Goal: Information Seeking & Learning: Learn about a topic

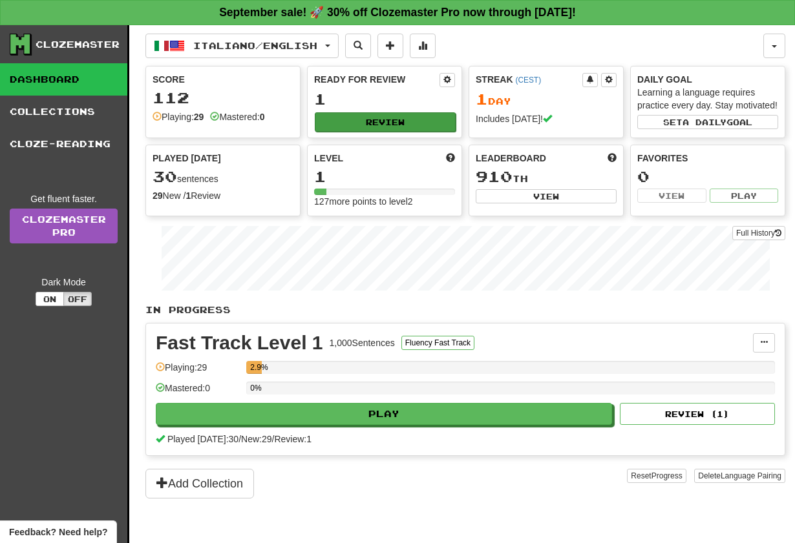
click at [439, 125] on button "Review" at bounding box center [385, 121] width 141 height 19
select select "**"
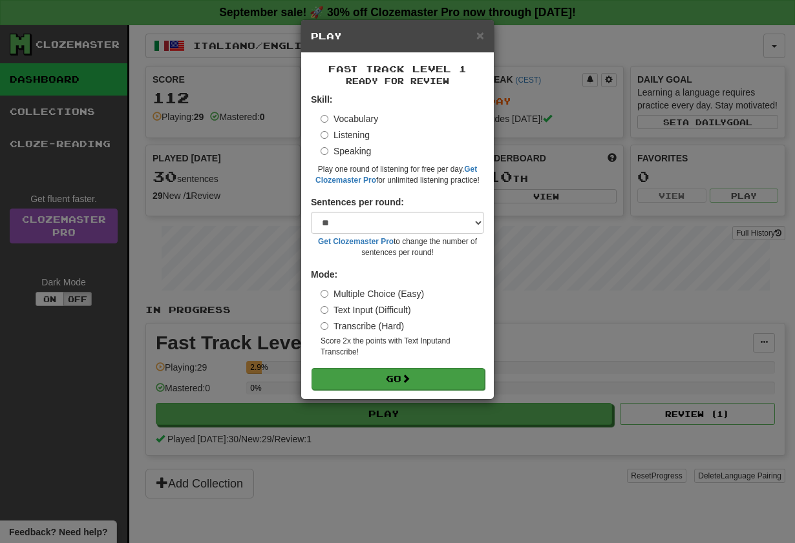
click at [408, 374] on button "Go" at bounding box center [397, 379] width 173 height 22
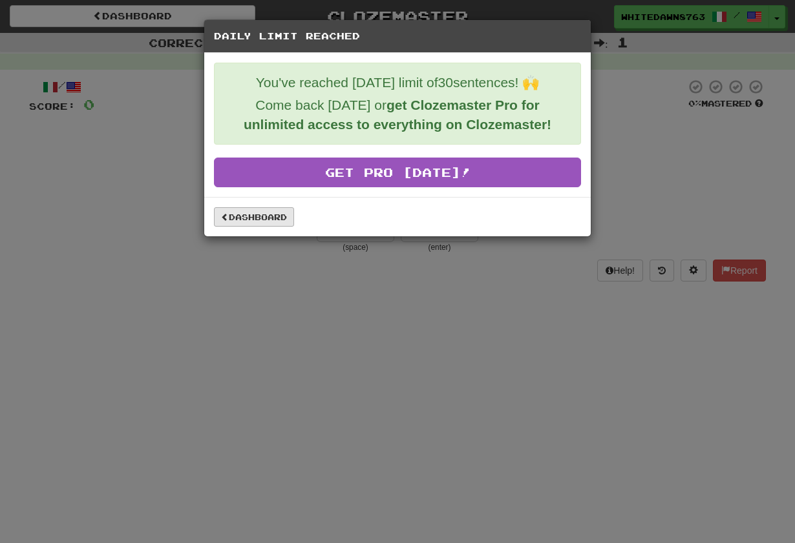
click at [291, 213] on link "Dashboard" at bounding box center [254, 216] width 80 height 19
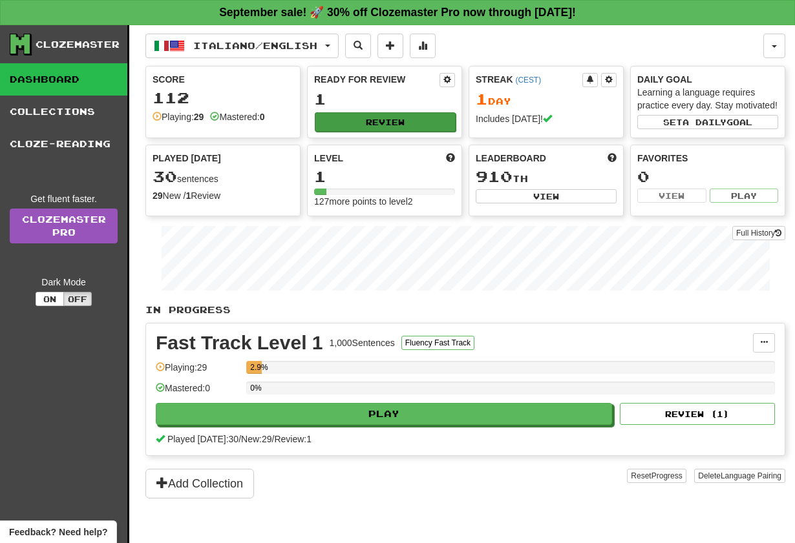
click at [342, 123] on button "Review" at bounding box center [385, 121] width 141 height 19
select select "**"
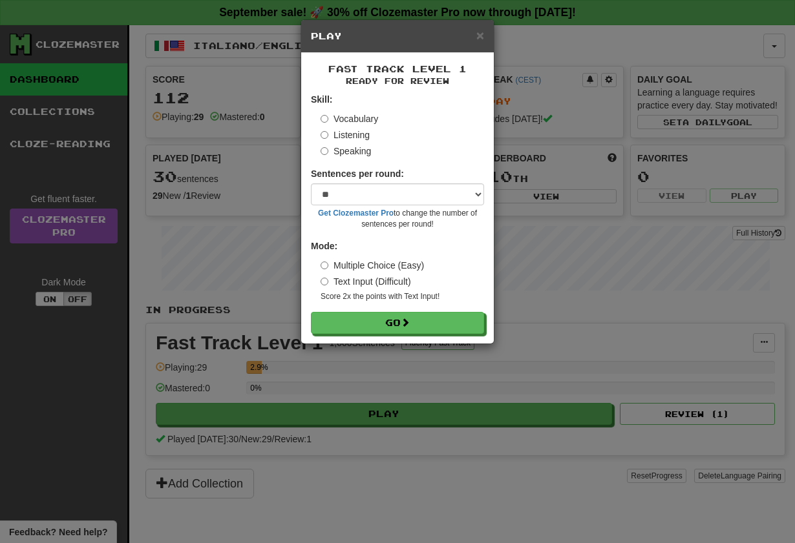
click at [337, 139] on label "Listening" at bounding box center [344, 135] width 49 height 13
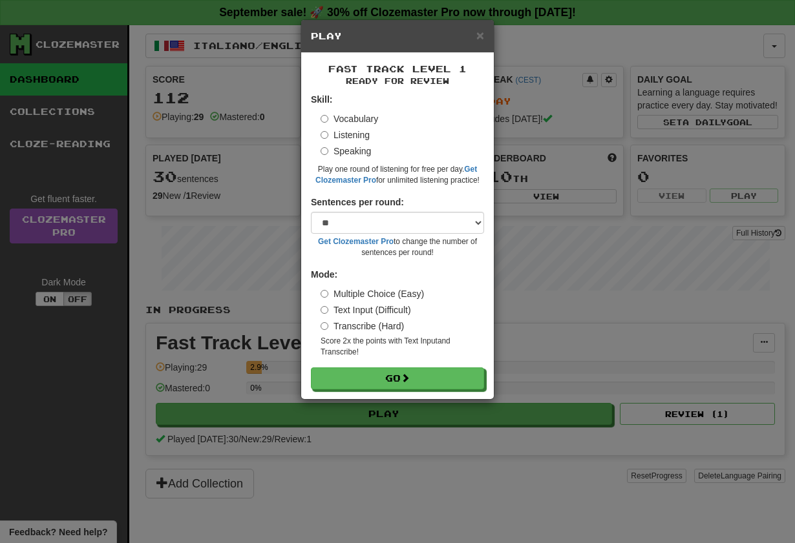
click at [398, 368] on form "Skill: Vocabulary Listening Speaking Play one round of listening for free per d…" at bounding box center [397, 241] width 173 height 297
click at [398, 382] on button "Go" at bounding box center [397, 379] width 173 height 22
click at [483, 43] on div "× Play" at bounding box center [397, 36] width 193 height 33
click at [481, 42] on span "×" at bounding box center [480, 35] width 8 height 15
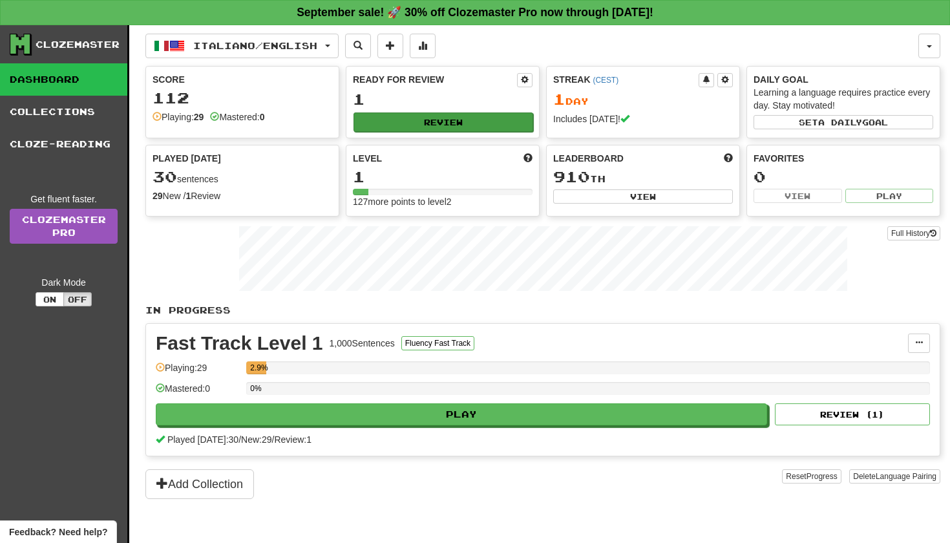
click at [468, 125] on button "Review" at bounding box center [443, 121] width 180 height 19
select select "**"
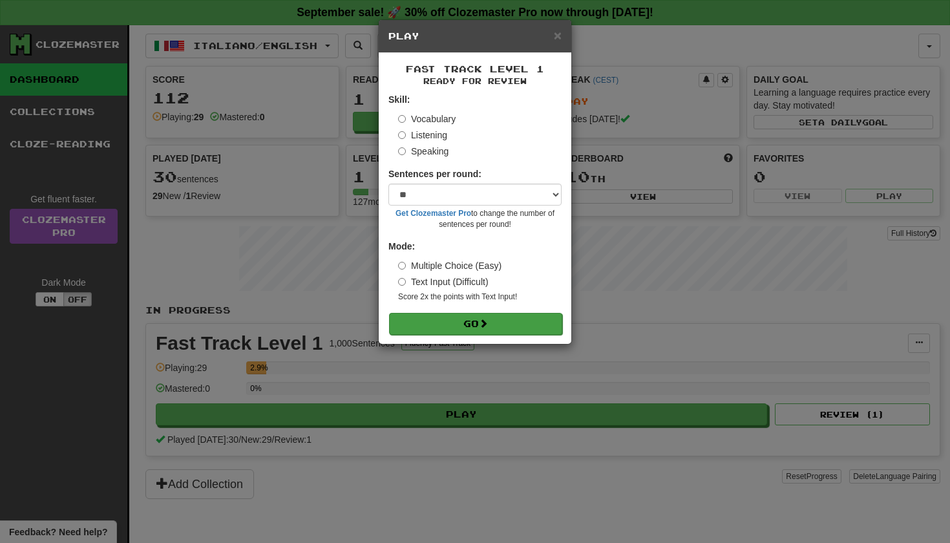
click at [501, 329] on button "Go" at bounding box center [475, 324] width 173 height 22
click at [556, 39] on span "×" at bounding box center [558, 35] width 8 height 15
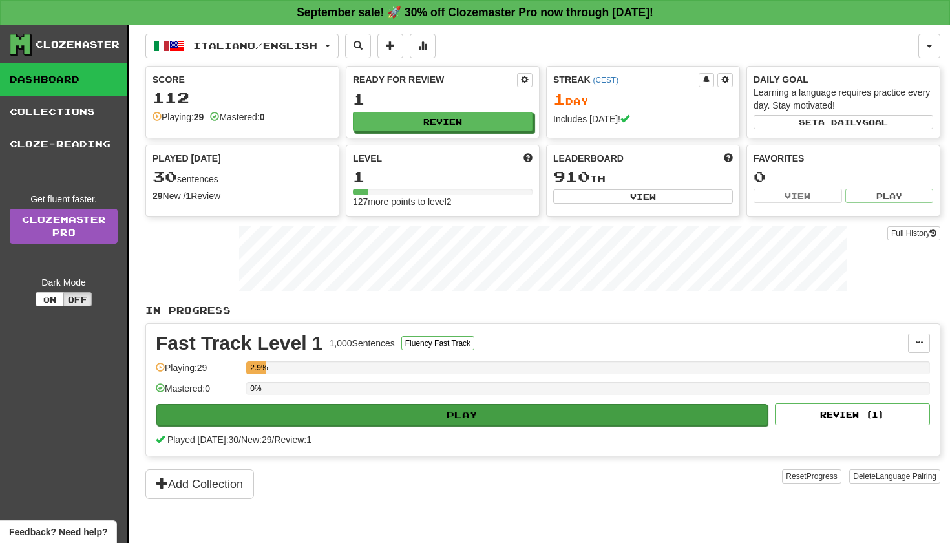
click at [459, 418] on button "Play" at bounding box center [461, 415] width 611 height 22
select select "**"
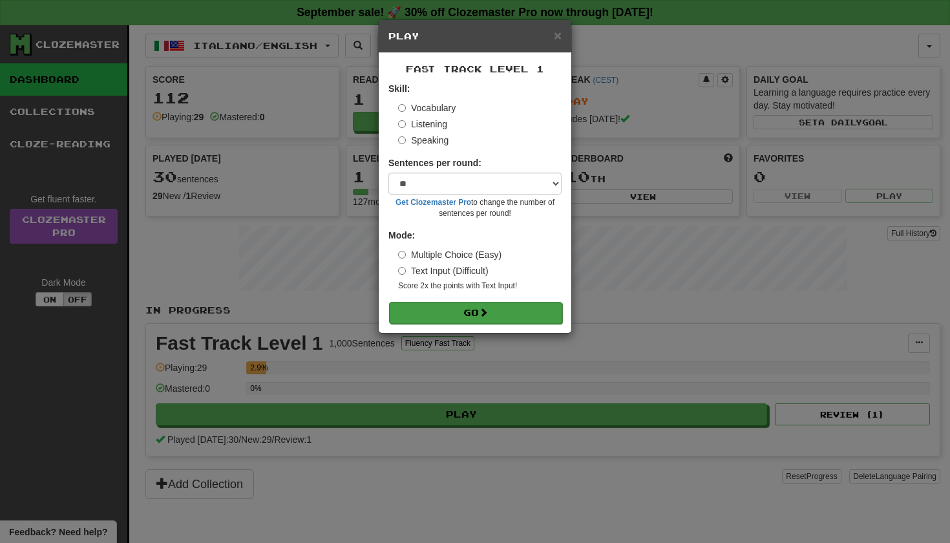
click at [474, 306] on button "Go" at bounding box center [475, 313] width 173 height 22
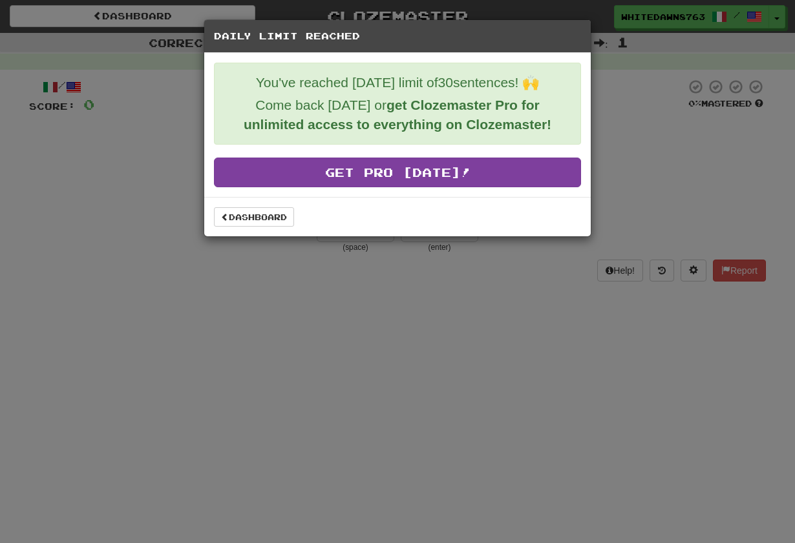
click at [407, 186] on link "Get Pro [DATE]!" at bounding box center [397, 173] width 367 height 30
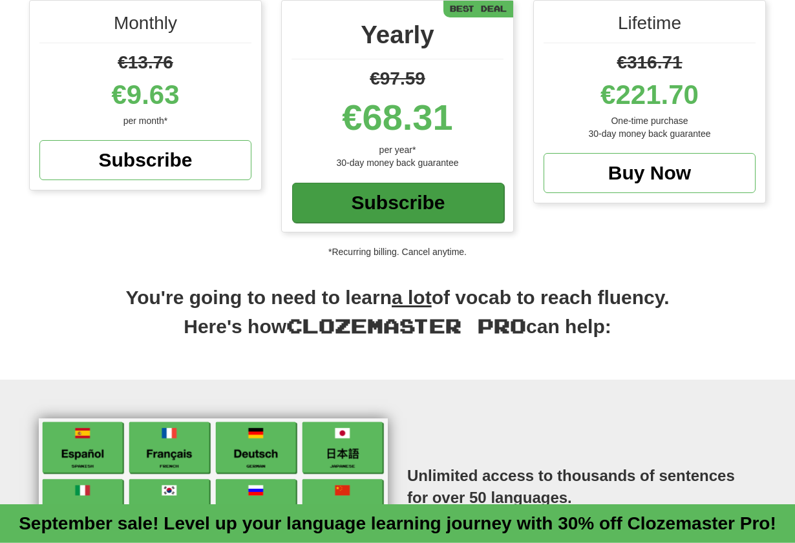
scroll to position [187, 0]
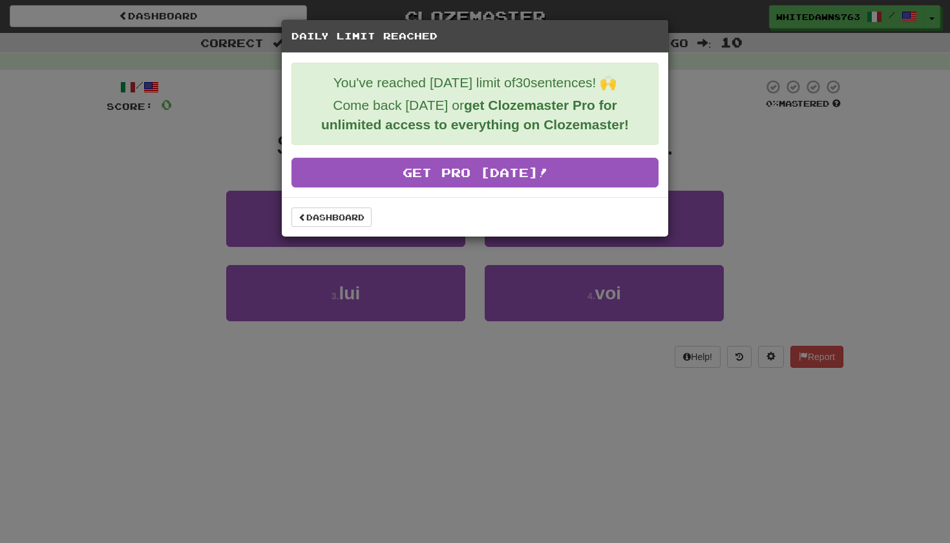
click at [427, 413] on div "Daily Limit Reached You've reached [DATE] limit of 30 sentences! 🙌 Come back [D…" at bounding box center [475, 271] width 950 height 543
click at [810, 32] on div "Daily Limit Reached You've reached today's limit of 30 sentences! 🙌 Come back t…" at bounding box center [475, 271] width 950 height 543
click at [762, 96] on div "Daily Limit Reached You've reached today's limit of 30 sentences! 🙌 Come back t…" at bounding box center [475, 271] width 950 height 543
click at [304, 218] on span at bounding box center [302, 217] width 8 height 8
